Goal: Task Accomplishment & Management: Manage account settings

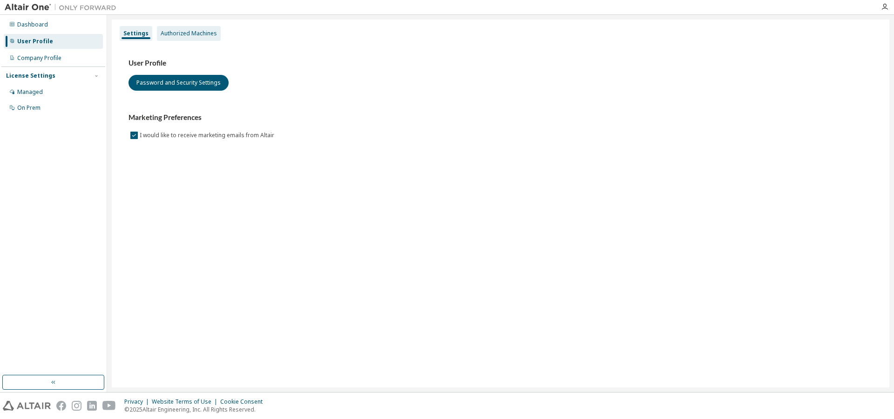
click at [184, 40] on div "Authorized Machines" at bounding box center [189, 33] width 64 height 15
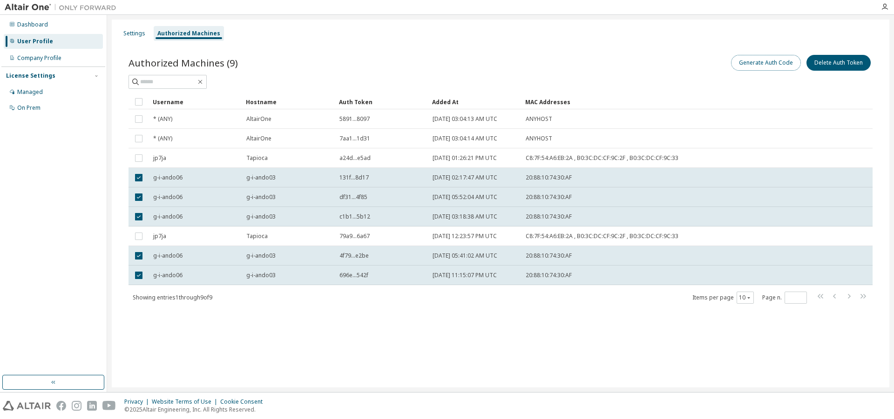
click at [767, 66] on button "Generate Auth Code" at bounding box center [766, 63] width 70 height 16
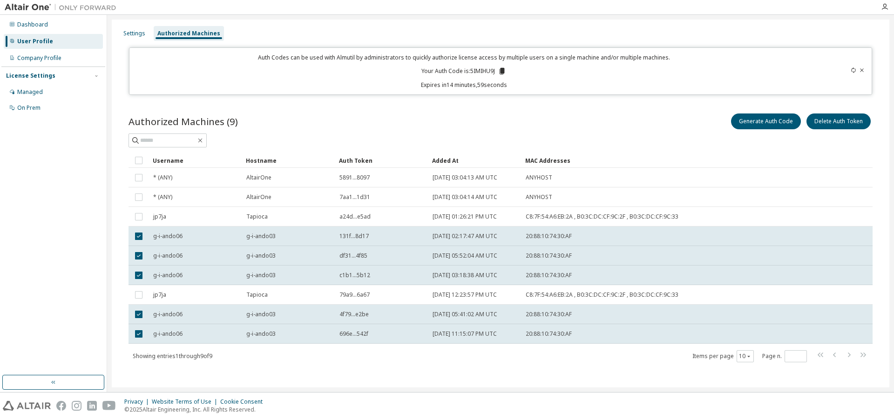
click at [502, 69] on icon at bounding box center [502, 71] width 5 height 7
